Goal: Check status: Check status

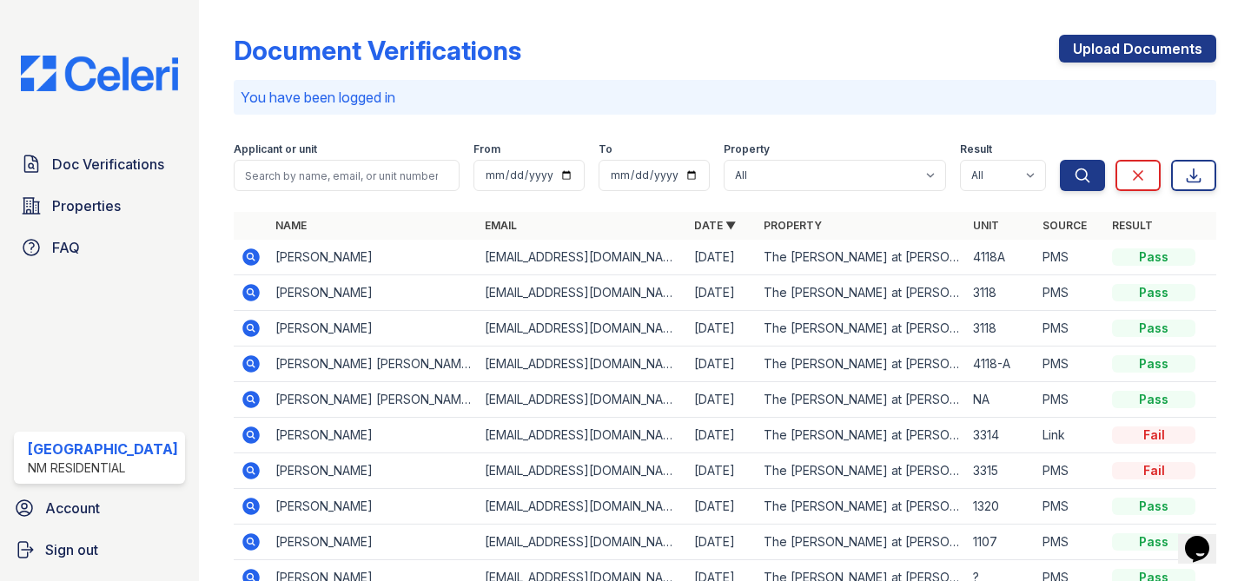
click at [242, 438] on icon at bounding box center [250, 435] width 17 height 17
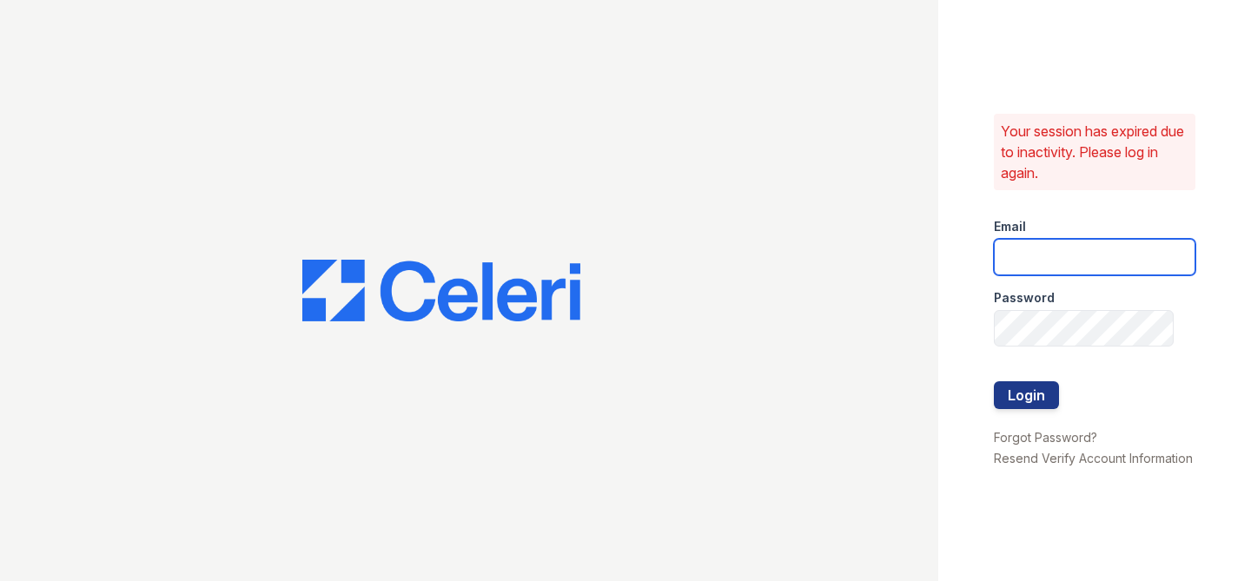
click at [1032, 263] on input "email" at bounding box center [1095, 257] width 202 height 36
type input "[EMAIL_ADDRESS][DOMAIN_NAME]"
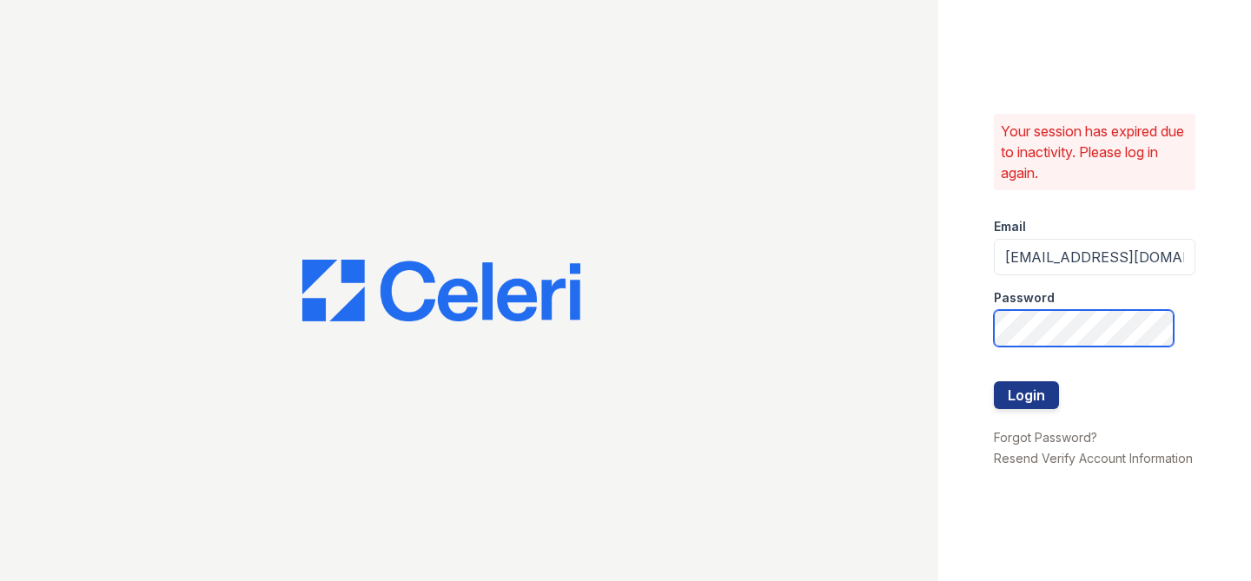
click at [994, 381] on button "Login" at bounding box center [1026, 395] width 65 height 28
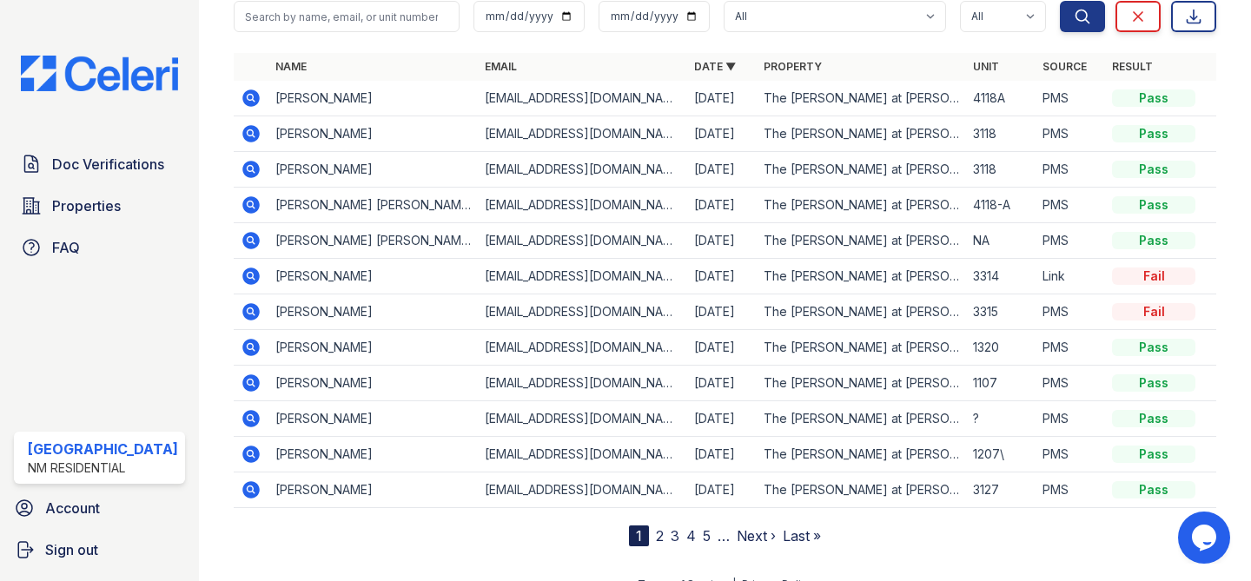
scroll to position [162, 0]
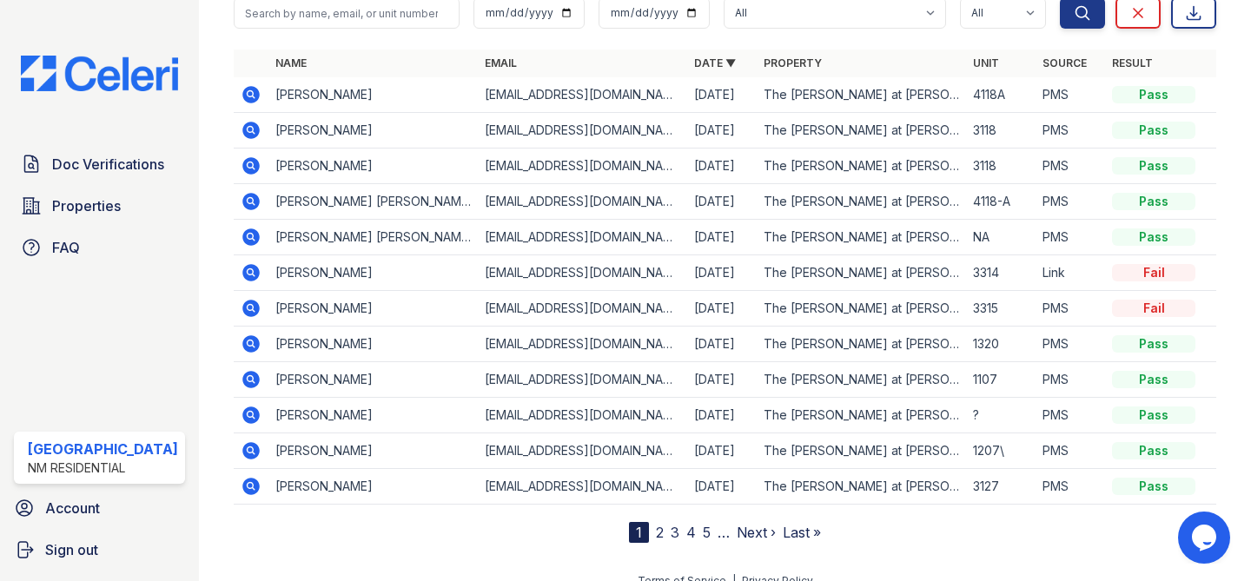
click at [246, 274] on icon at bounding box center [250, 272] width 17 height 17
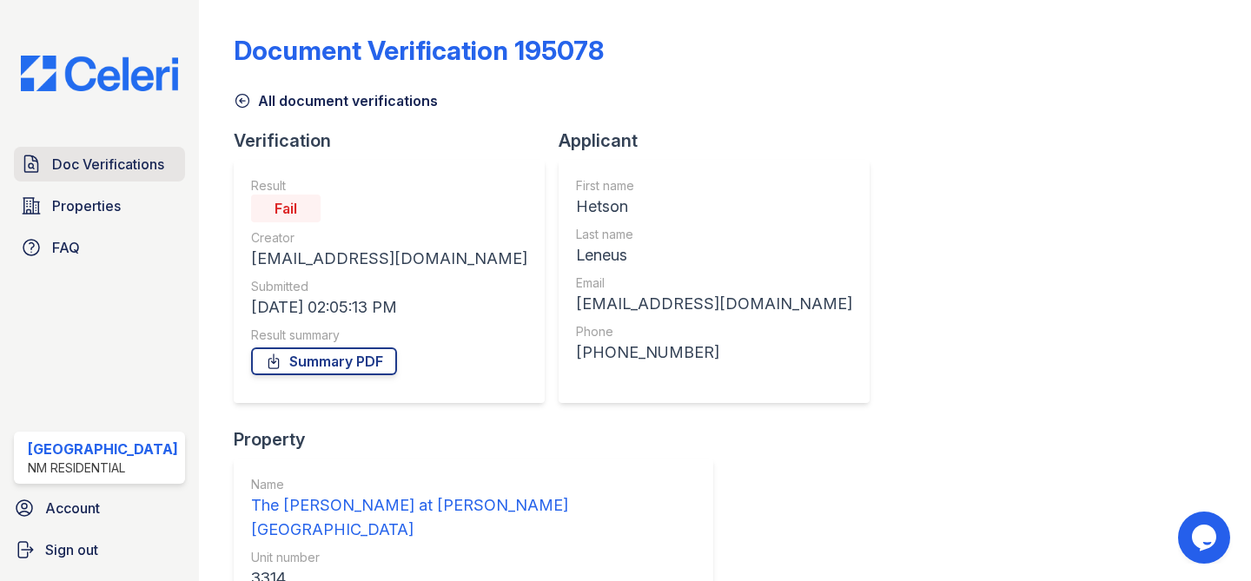
click at [114, 163] on span "Doc Verifications" at bounding box center [108, 164] width 112 height 21
